Goal: Find contact information: Find contact information

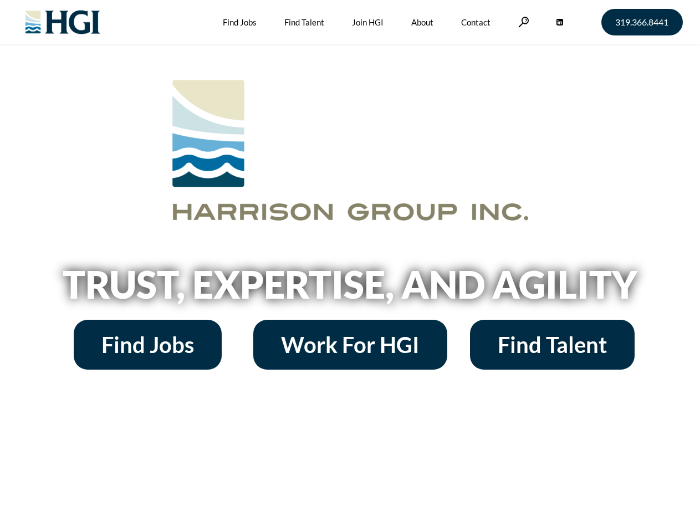
click at [350, 266] on h2 "Trust, Expertise, and Agility" at bounding box center [350, 284] width 632 height 38
click at [522, 22] on link at bounding box center [523, 22] width 11 height 11
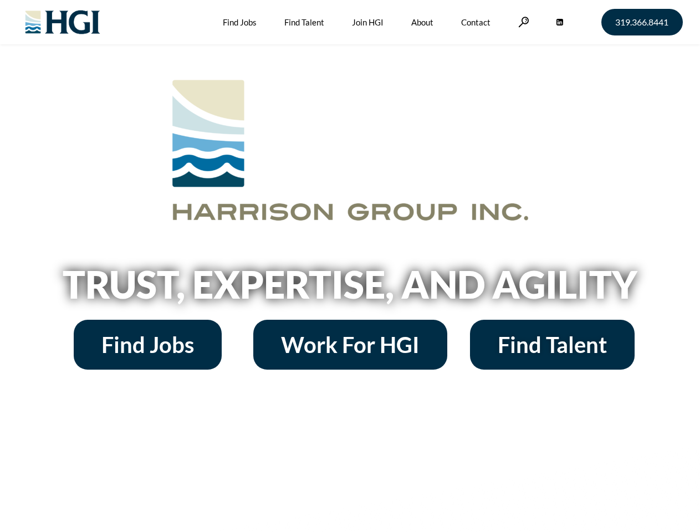
click at [350, 266] on h2 "Trust, Expertise, and Agility" at bounding box center [350, 284] width 632 height 38
click at [522, 22] on link at bounding box center [523, 22] width 11 height 11
